Goal: Find specific page/section: Locate a particular part of the current website

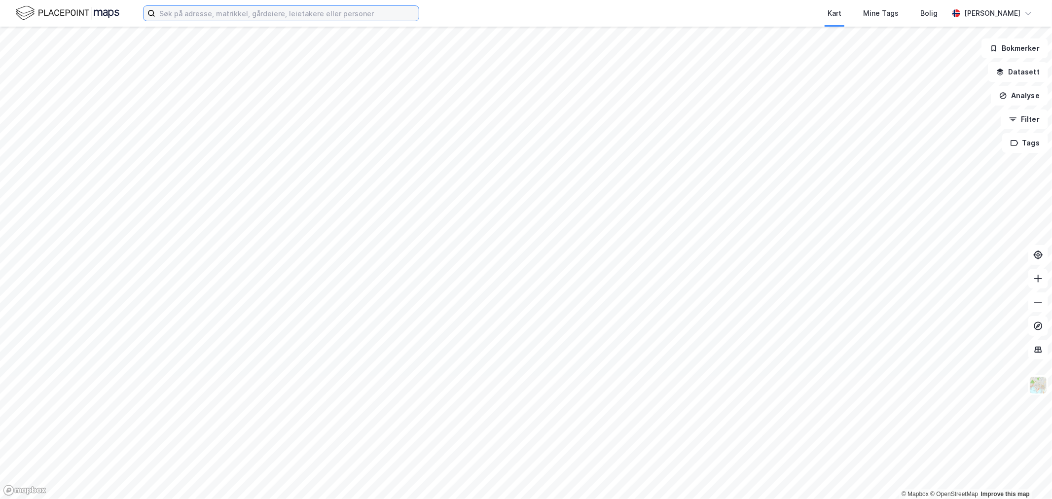
click at [267, 15] on input at bounding box center [286, 13] width 263 height 15
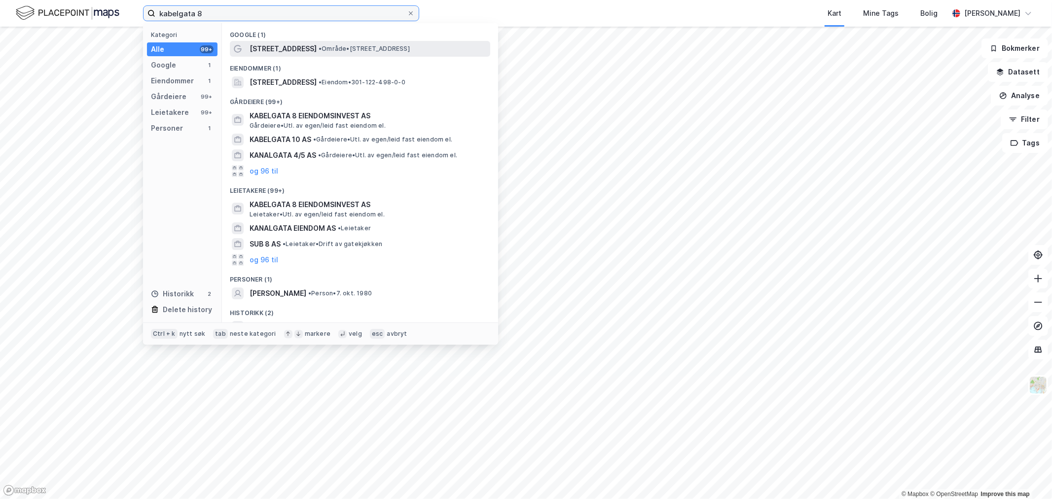
type input "kabelgata 8"
click at [319, 46] on span "•" at bounding box center [320, 48] width 3 height 7
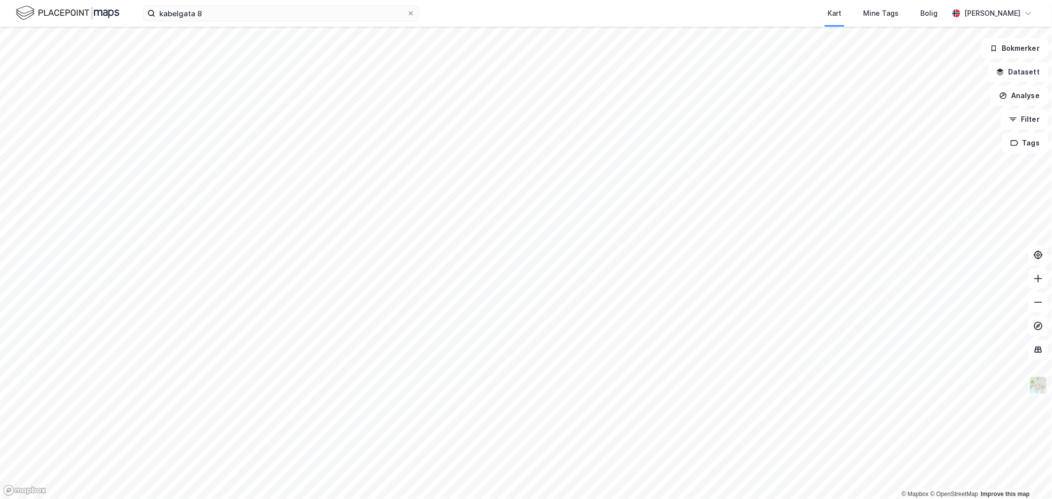
click at [1035, 392] on img at bounding box center [1038, 385] width 19 height 19
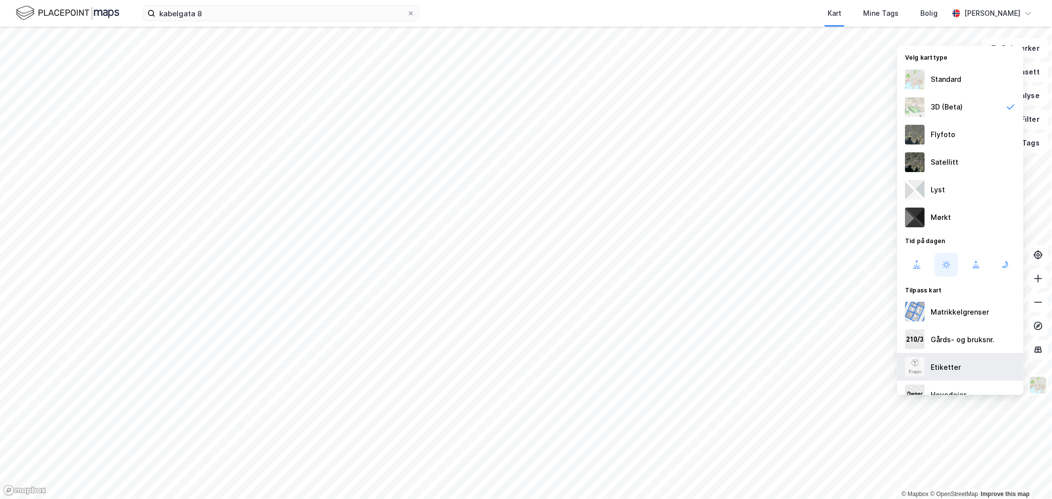
scroll to position [15, 0]
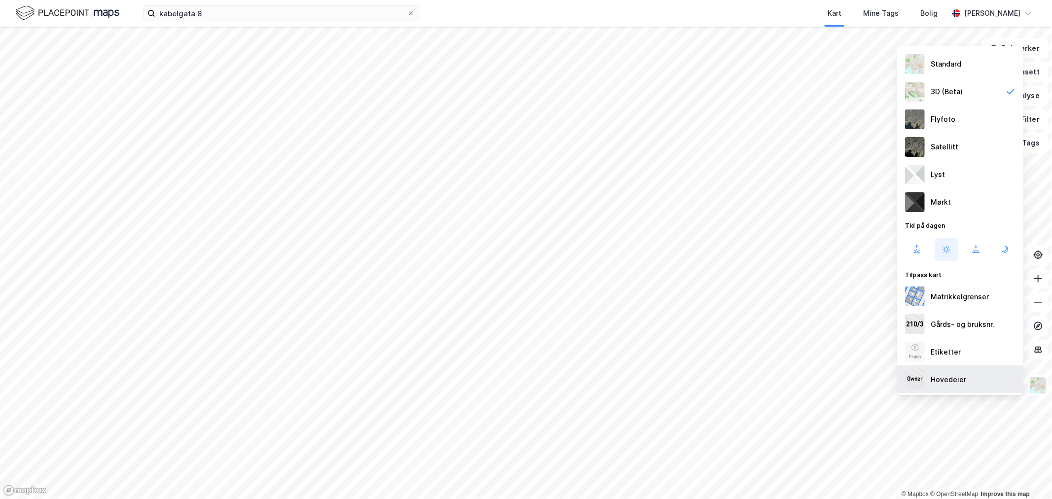
click at [958, 379] on div "Hovedeier" at bounding box center [949, 380] width 36 height 12
